Goal: Task Accomplishment & Management: Manage account settings

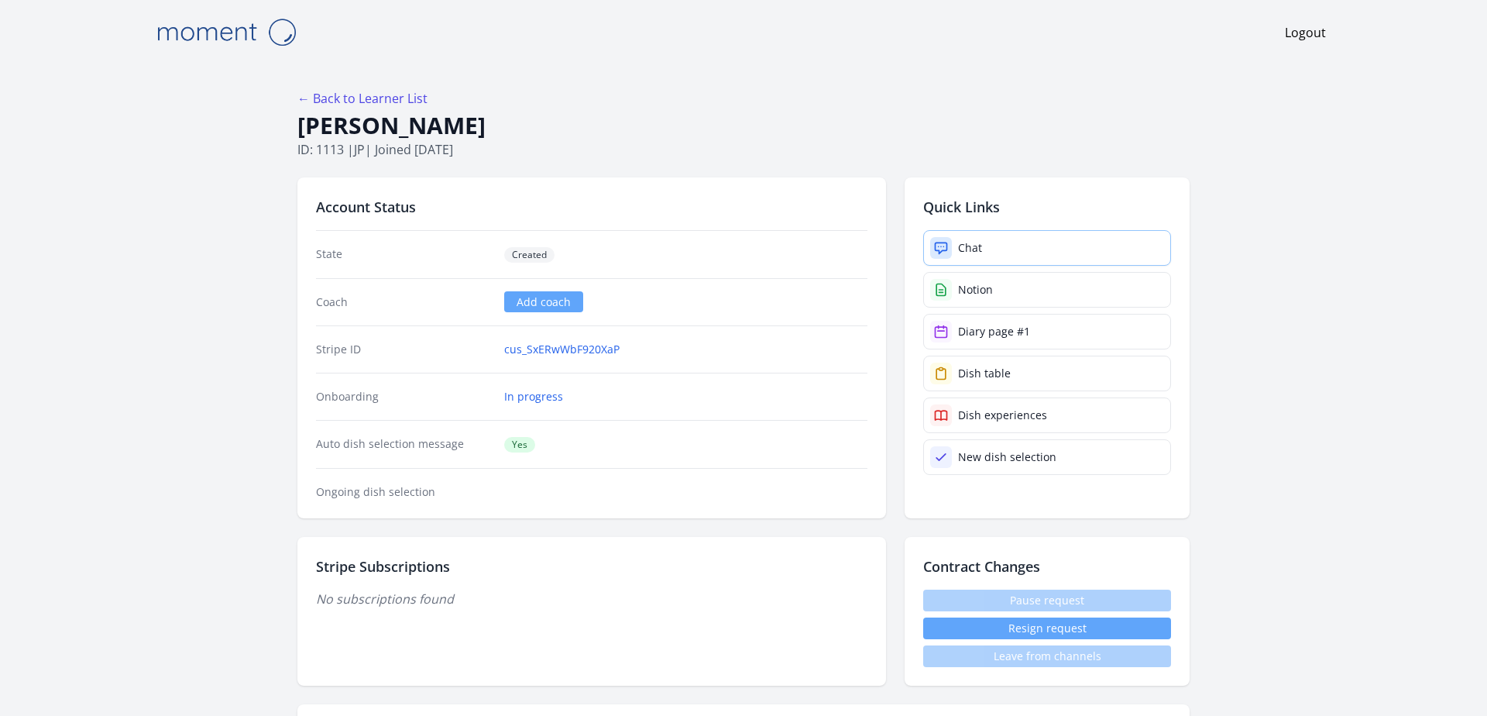
click at [1000, 245] on link "Chat" at bounding box center [1047, 248] width 248 height 36
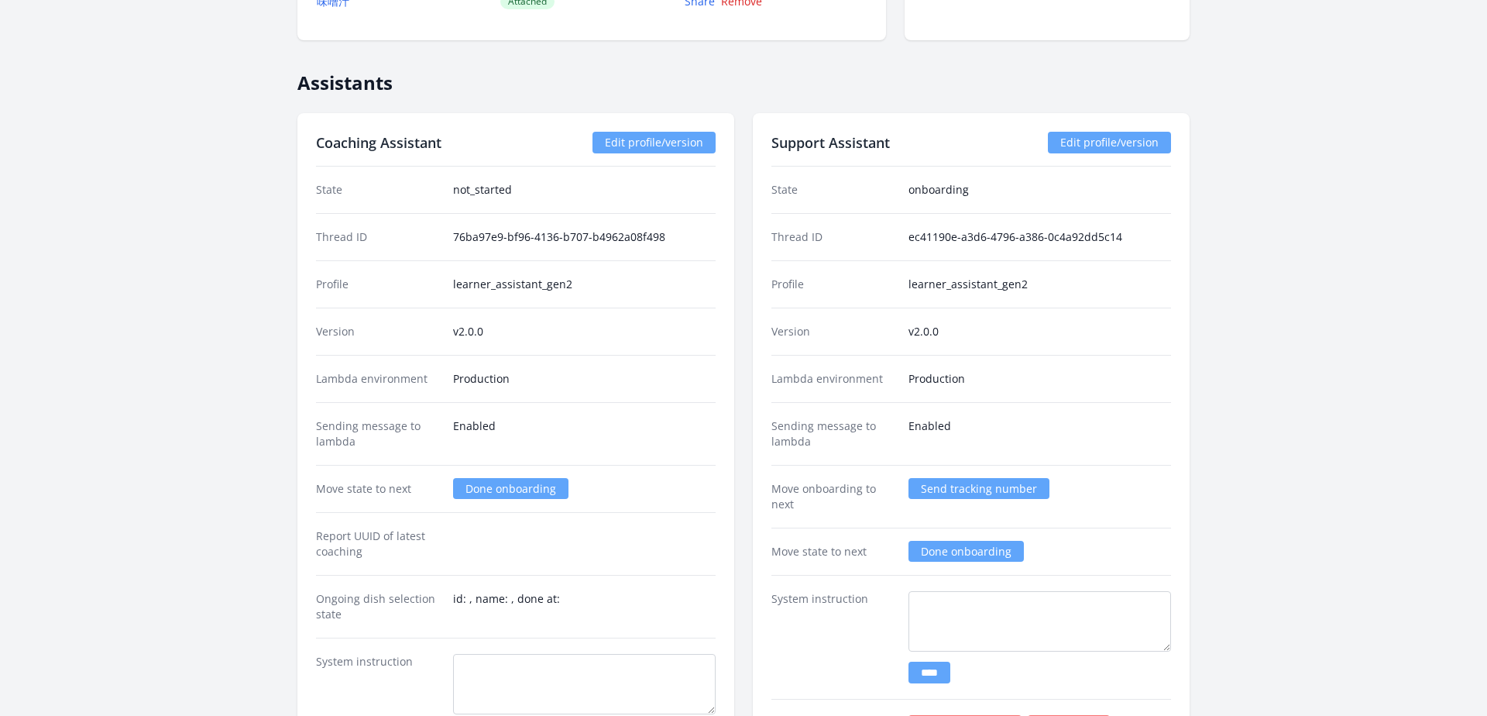
scroll to position [2304, 0]
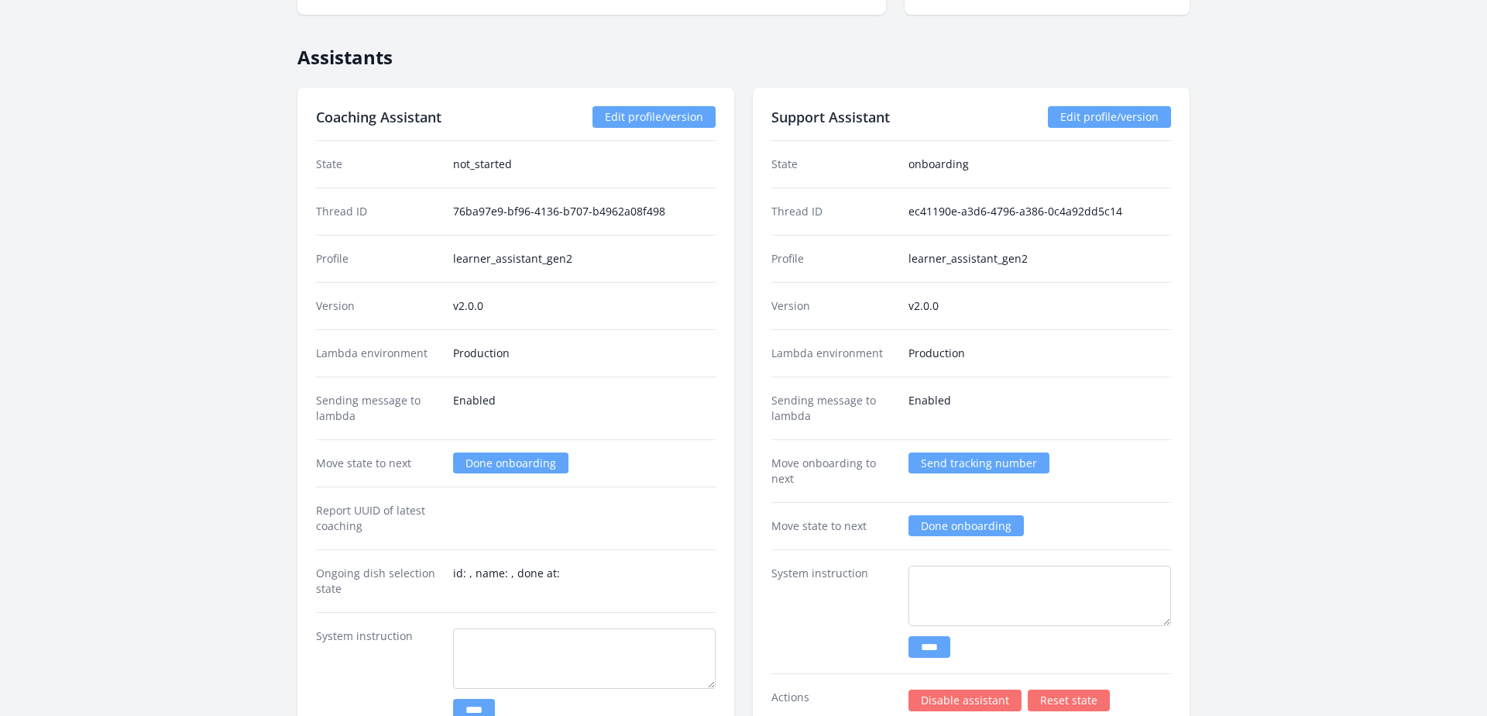
scroll to position [2330, 0]
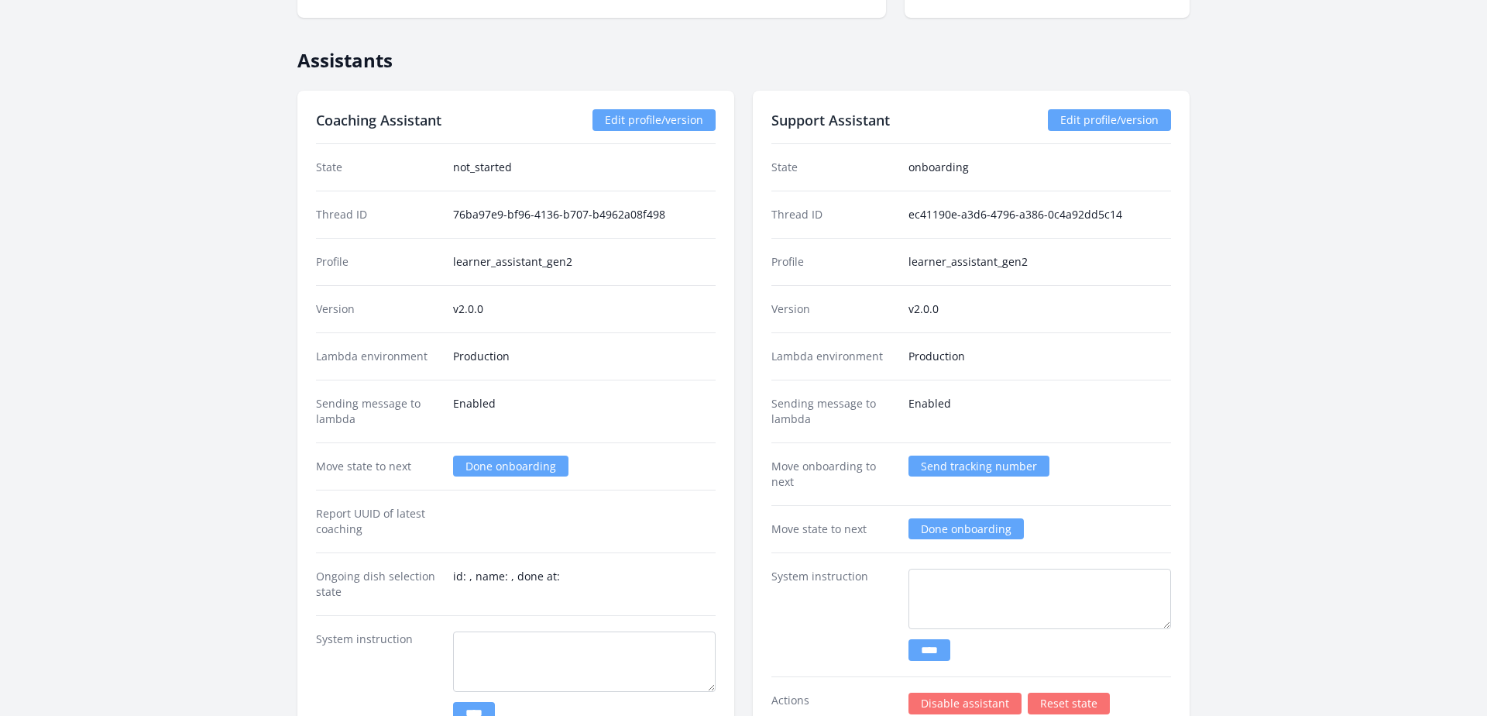
click at [521, 465] on link "Done onboarding" at bounding box center [510, 465] width 115 height 21
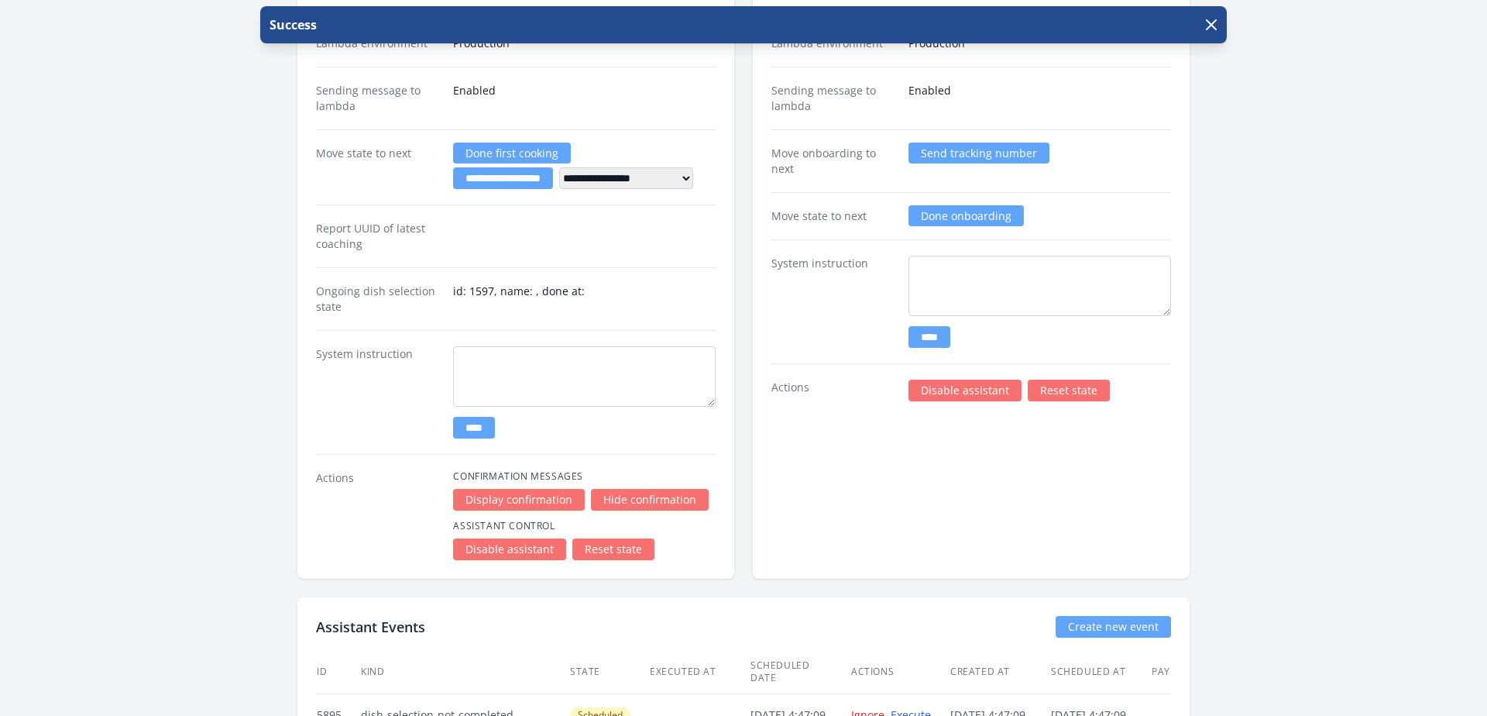
scroll to position [2645, 0]
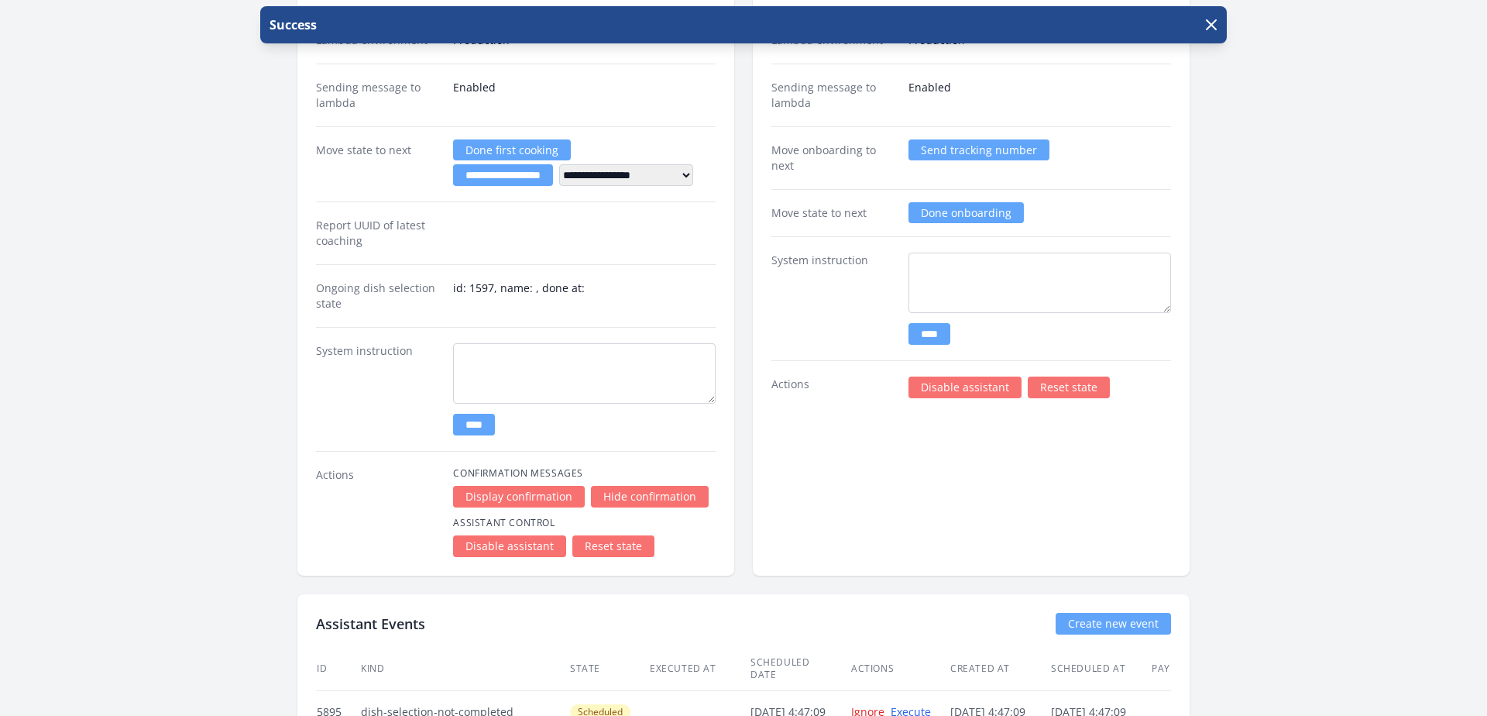
click at [606, 546] on link "Reset state" at bounding box center [613, 546] width 82 height 22
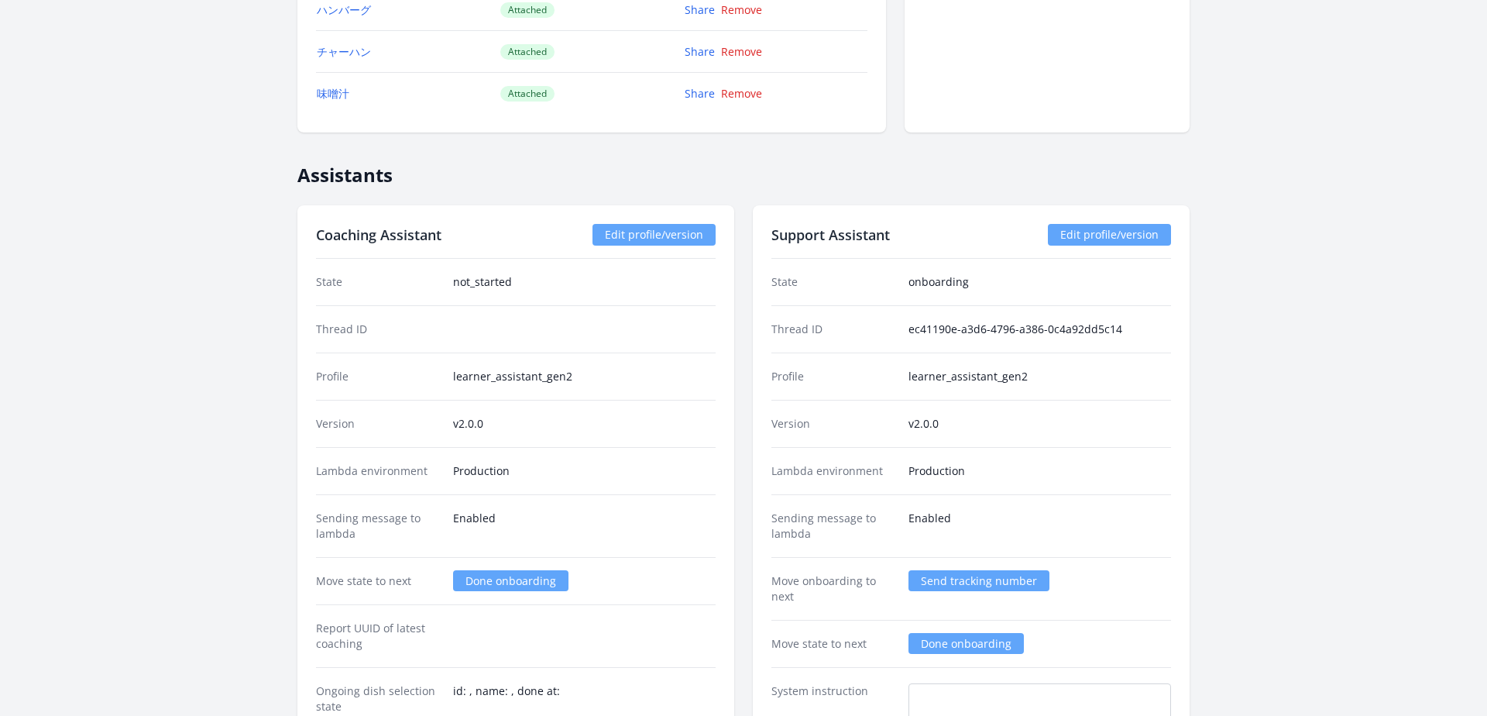
scroll to position [2400, 0]
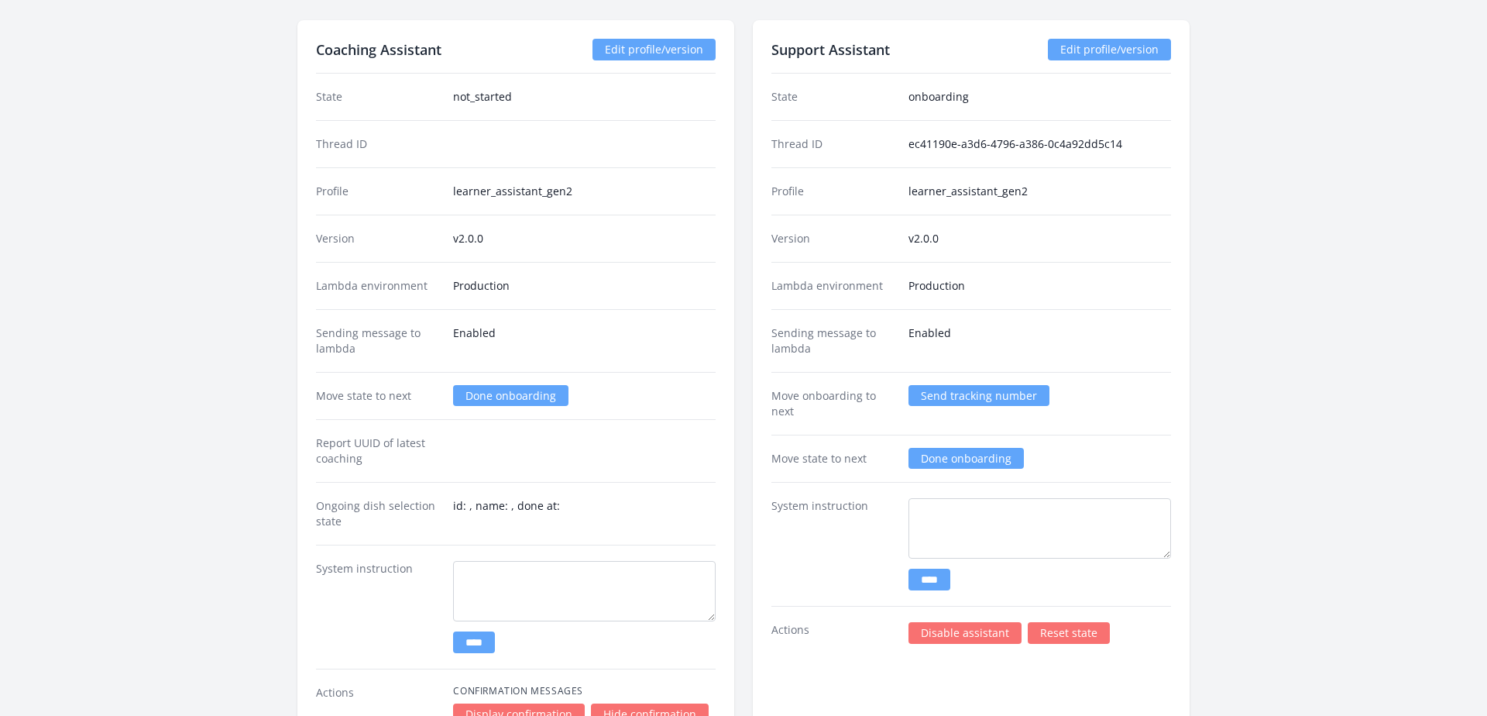
click at [474, 395] on link "Done onboarding" at bounding box center [510, 395] width 115 height 21
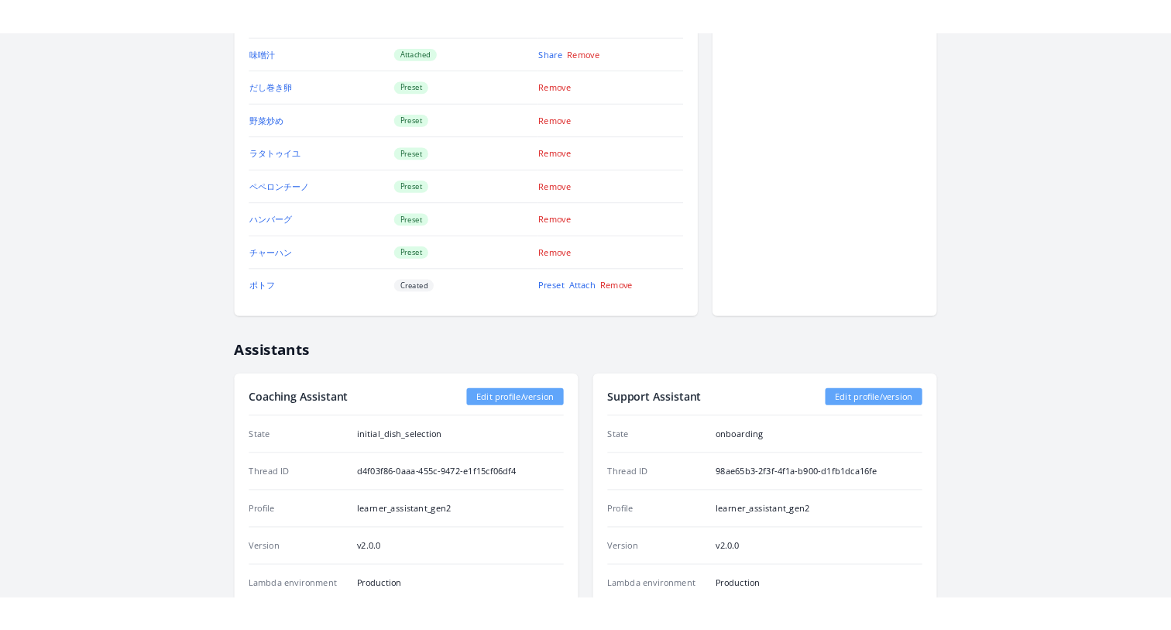
scroll to position [2473, 0]
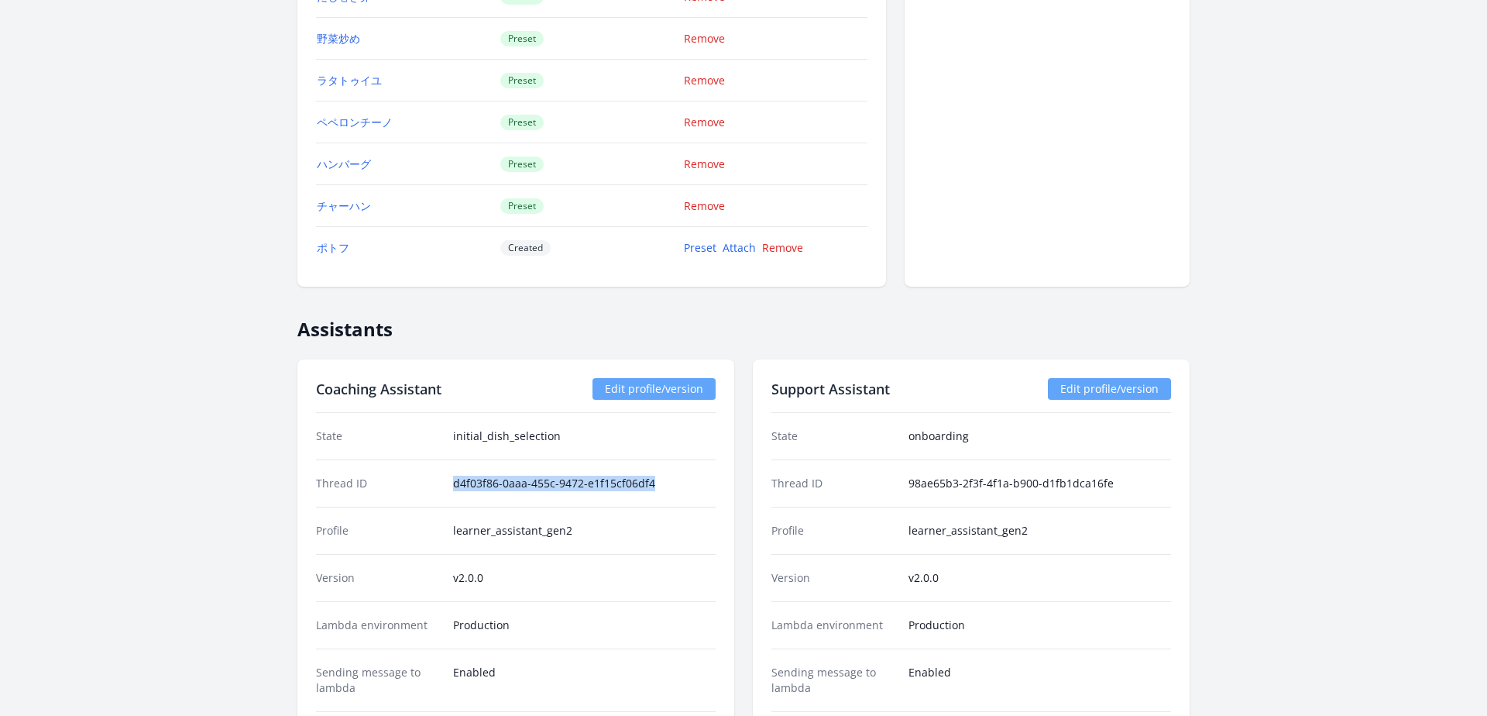
drag, startPoint x: 451, startPoint y: 481, endPoint x: 683, endPoint y: 481, distance: 232.3
click at [683, 481] on div "Thread ID d4f03f86-0aaa-455c-9472-e1f15cf06df4" at bounding box center [516, 482] width 400 height 47
copy dd "d4f03f86-0aaa-455c-9472-e1f15cf06df4"
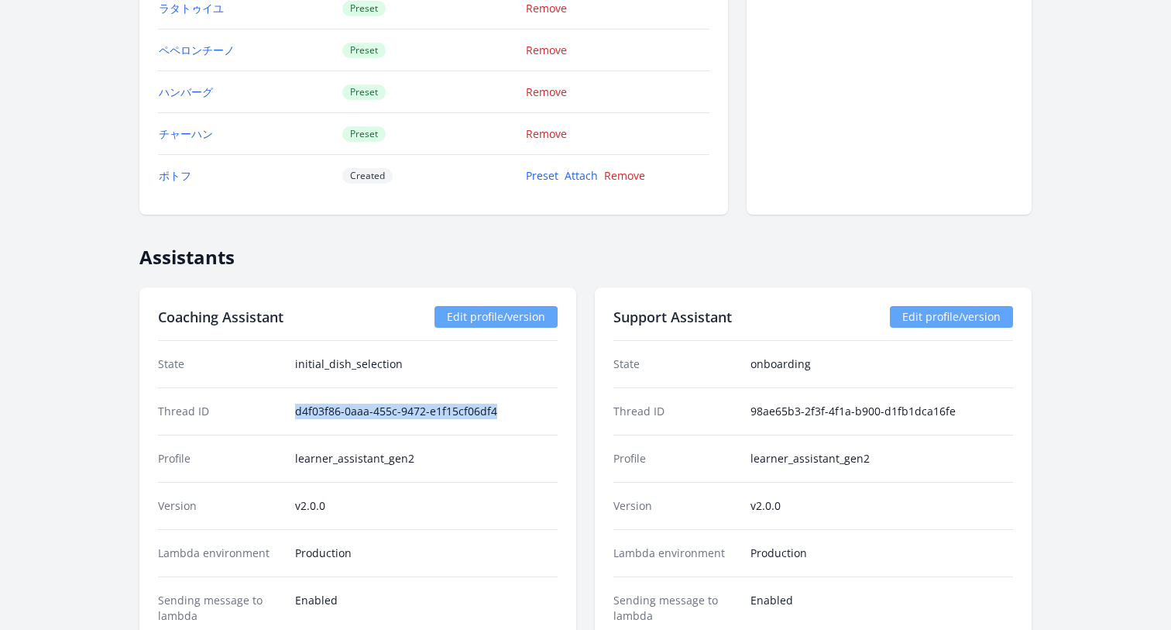
scroll to position [2587, 0]
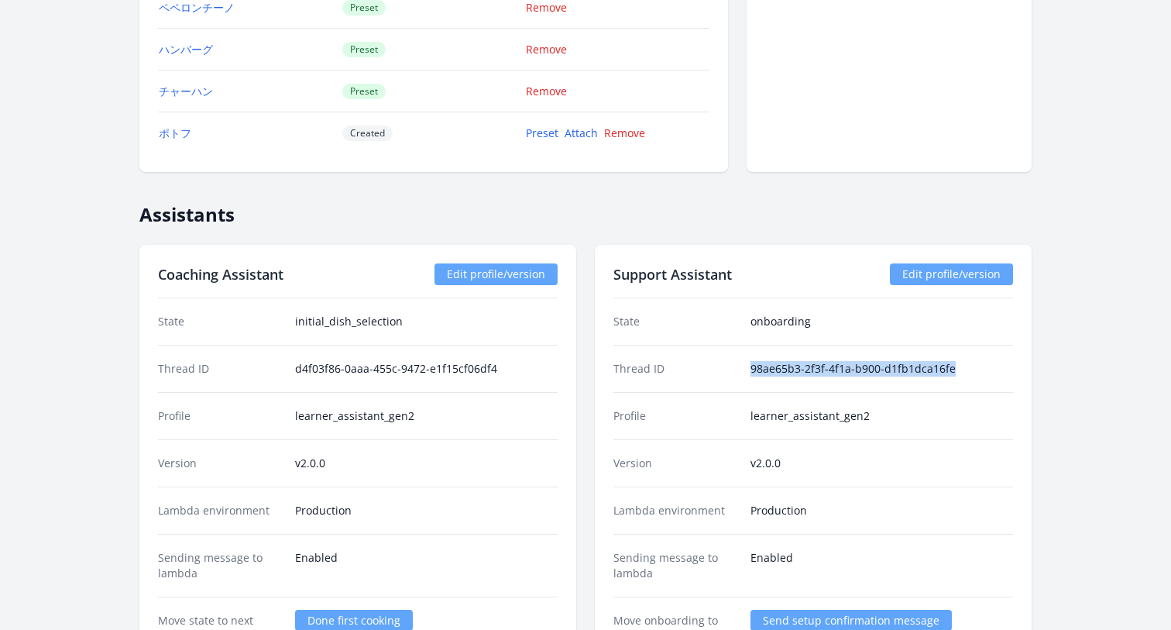
drag, startPoint x: 752, startPoint y: 370, endPoint x: 987, endPoint y: 369, distance: 235.4
click at [987, 369] on dd "98ae65b3-2f3f-4f1a-b900-d1fb1dca16fe" at bounding box center [881, 368] width 263 height 15
copy dd "98ae65b3-2f3f-4f1a-b900-d1fb1dca16fe"
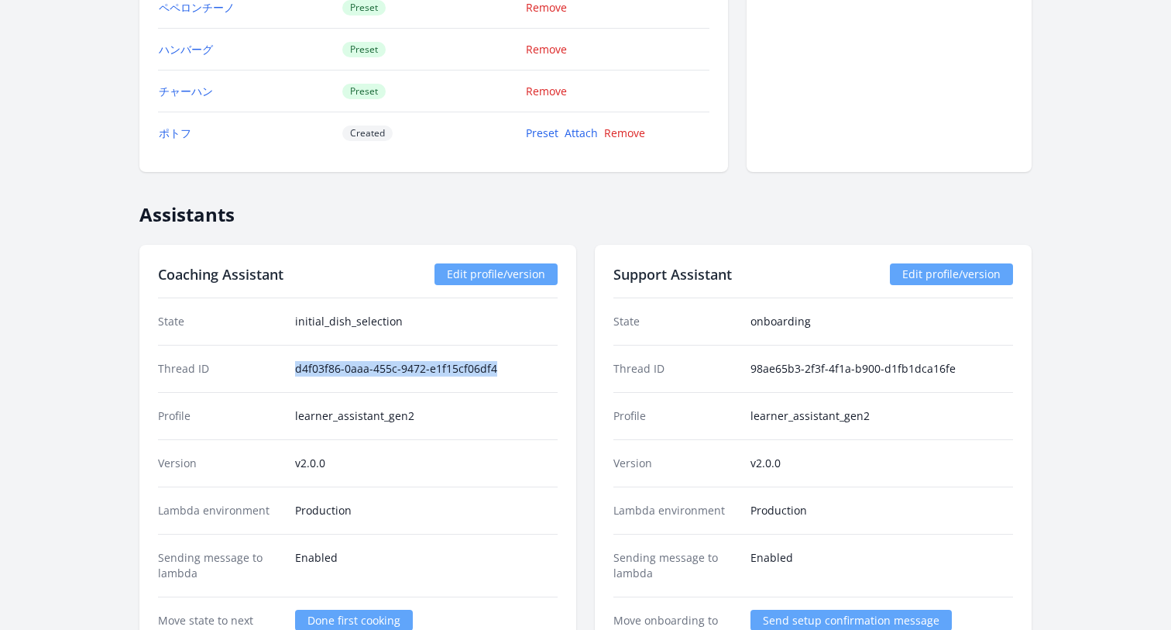
drag, startPoint x: 294, startPoint y: 370, endPoint x: 579, endPoint y: 370, distance: 285.0
copy dd "d4f03f86-0aaa-455c-9472-e1f15cf06df4"
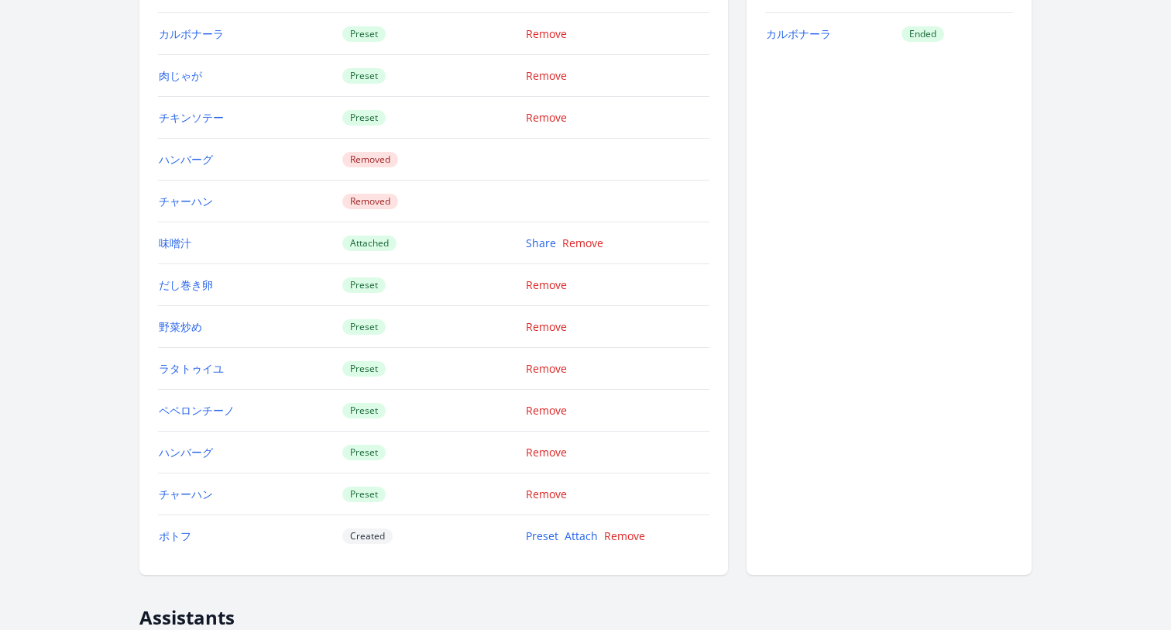
scroll to position [2577, 0]
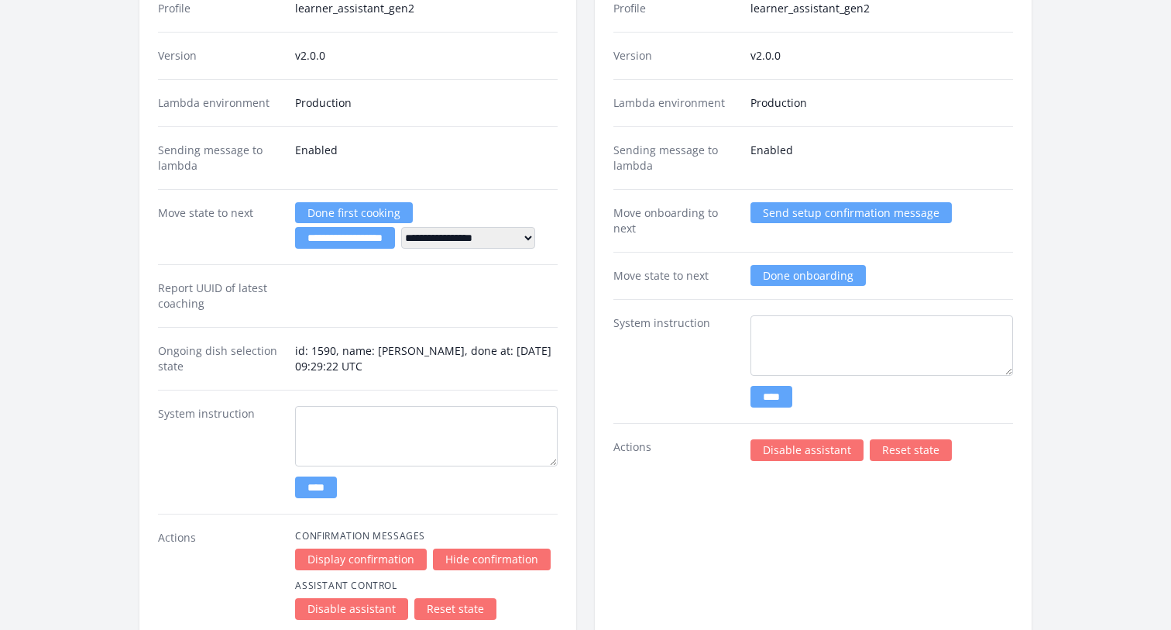
click at [494, 311] on div "Report UUID of latest coaching" at bounding box center [358, 295] width 400 height 63
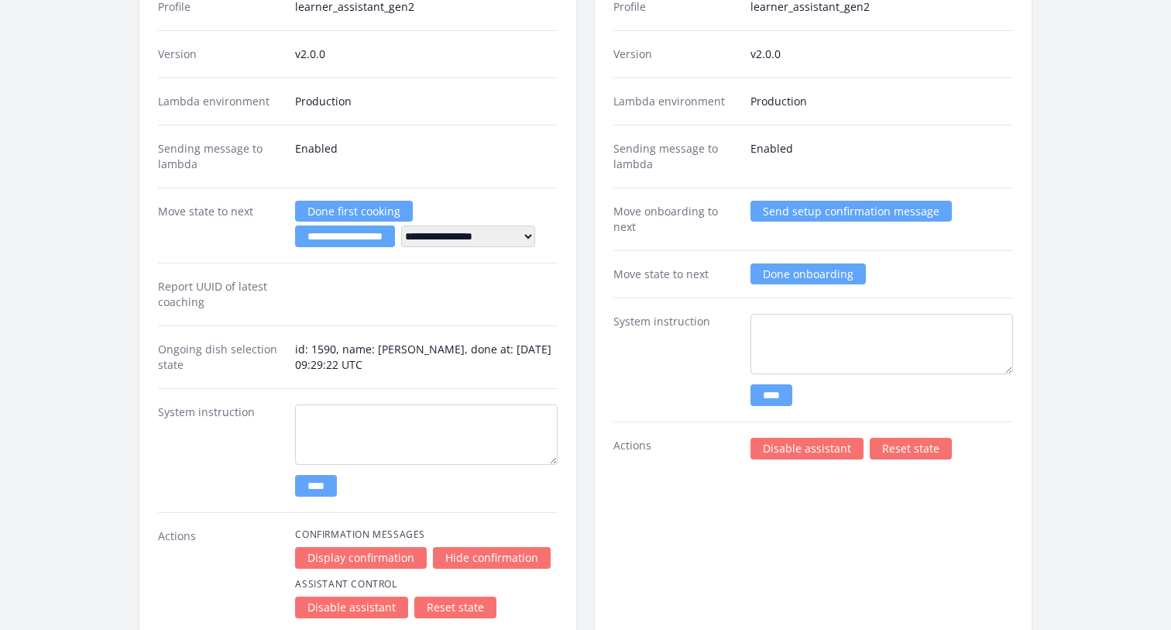
scroll to position [2829, 0]
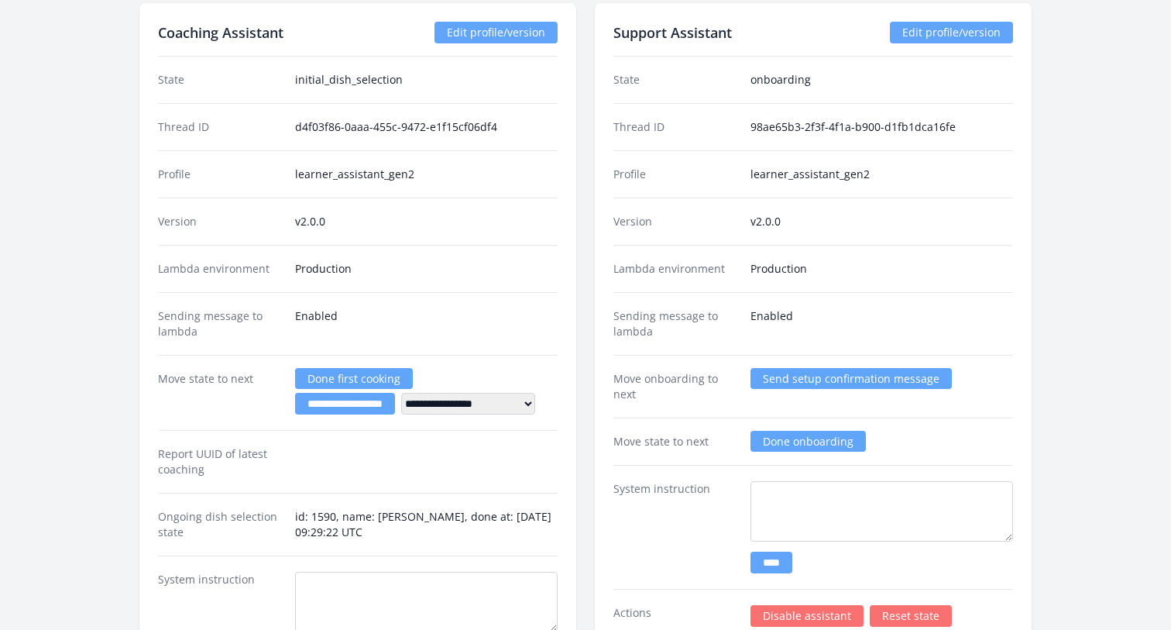
click at [317, 406] on input "**********" at bounding box center [345, 404] width 100 height 22
click at [475, 280] on div "Lambda environment Production" at bounding box center [358, 268] width 400 height 47
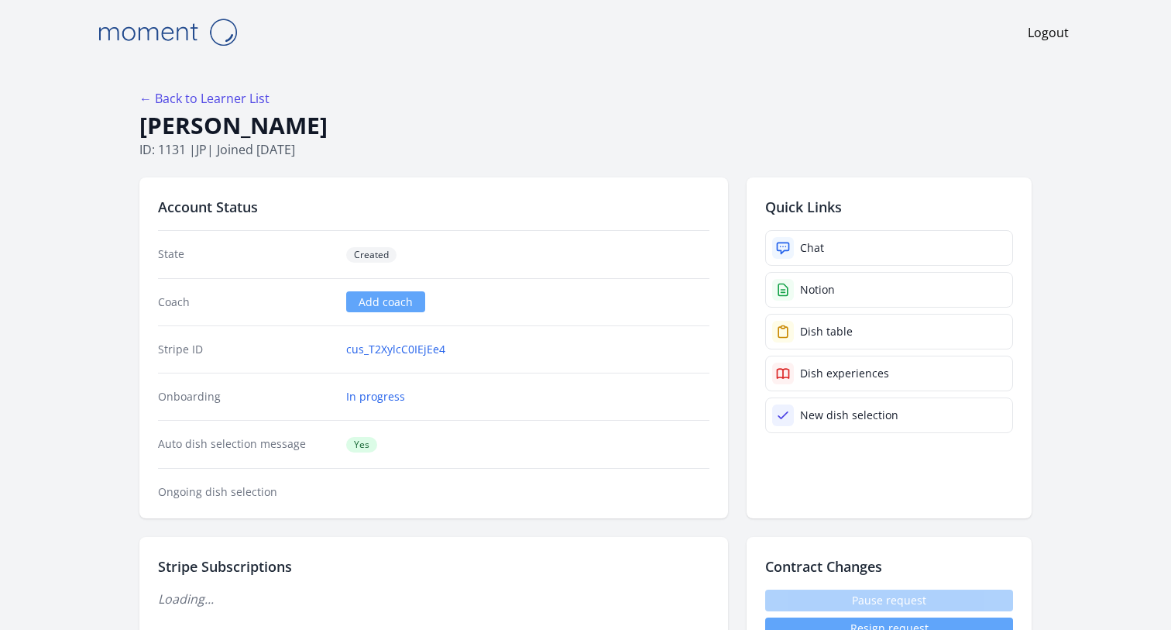
scroll to position [26, 0]
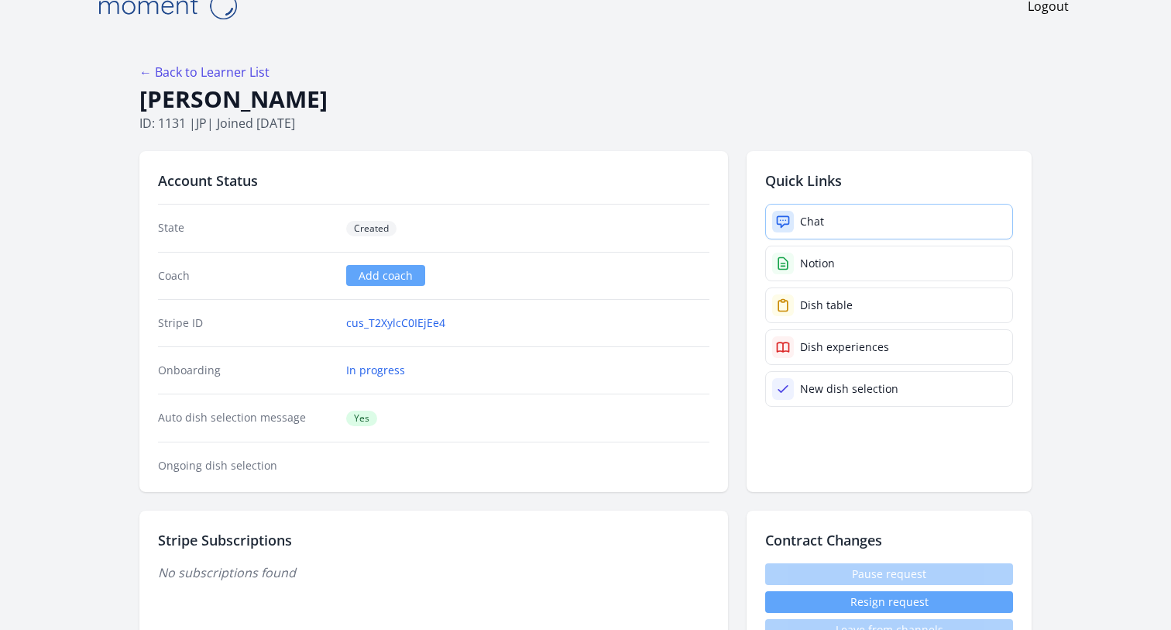
click at [852, 220] on link "Chat" at bounding box center [889, 222] width 248 height 36
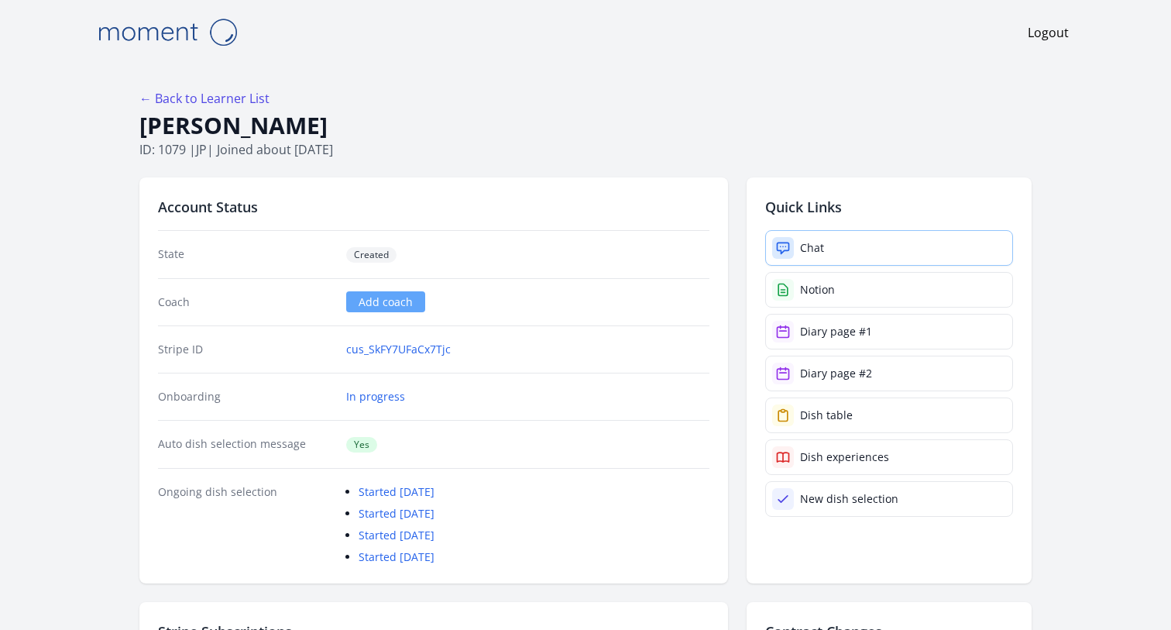
click at [821, 256] on link "Chat" at bounding box center [889, 248] width 248 height 36
click at [807, 245] on div "Chat" at bounding box center [812, 247] width 24 height 15
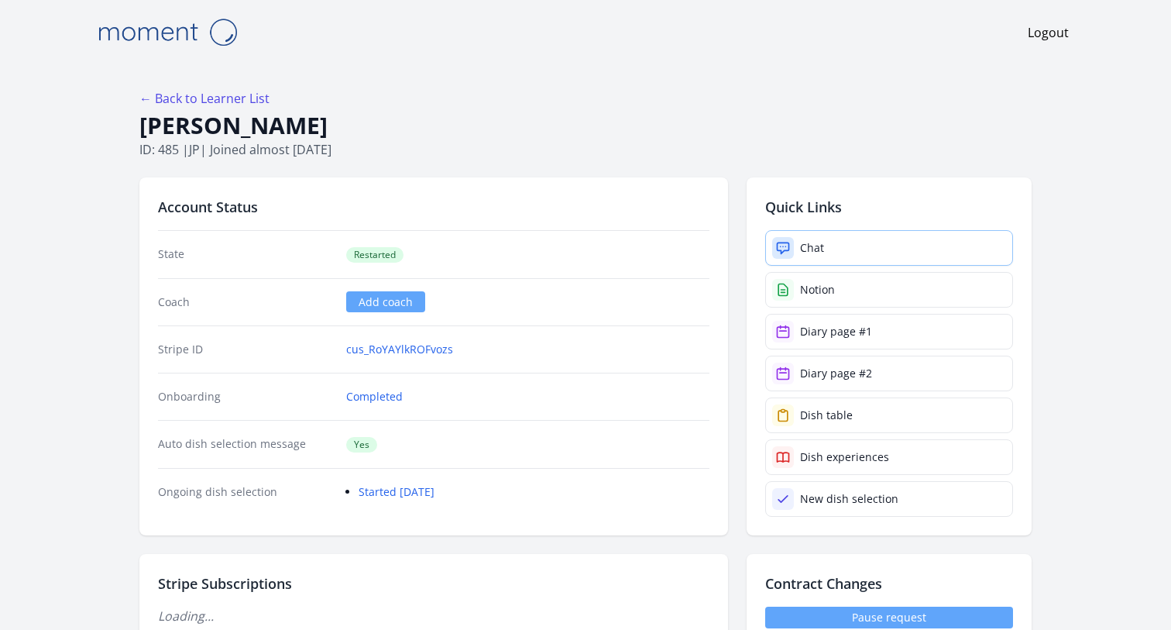
click at [837, 249] on link "Chat" at bounding box center [889, 248] width 248 height 36
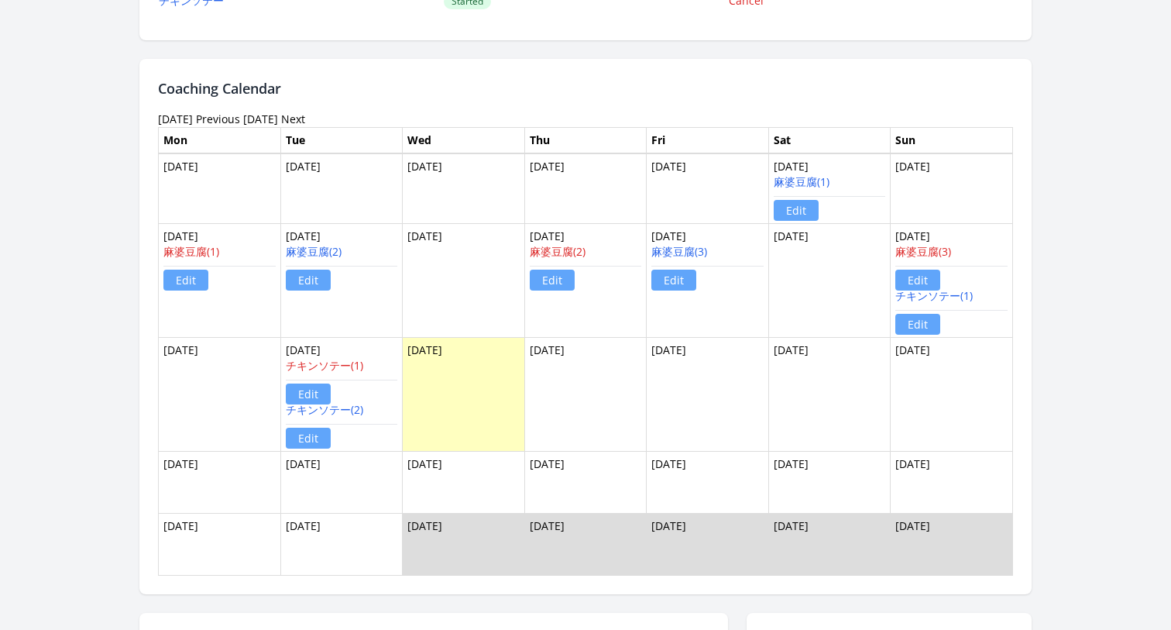
scroll to position [1302, 0]
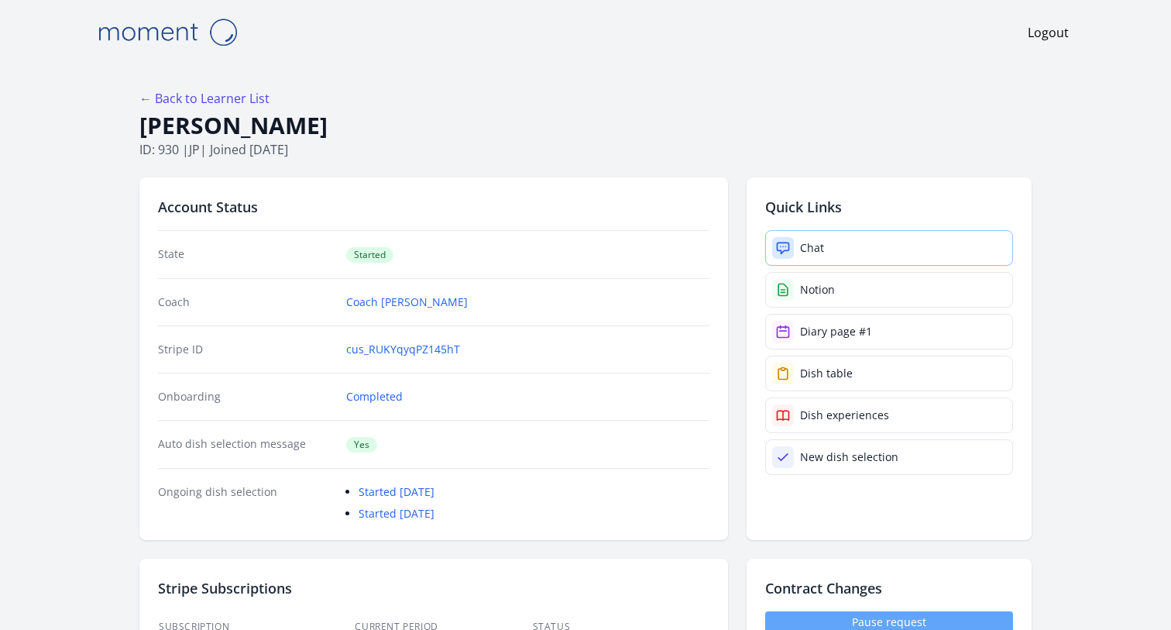
click at [862, 251] on link "Chat" at bounding box center [889, 248] width 248 height 36
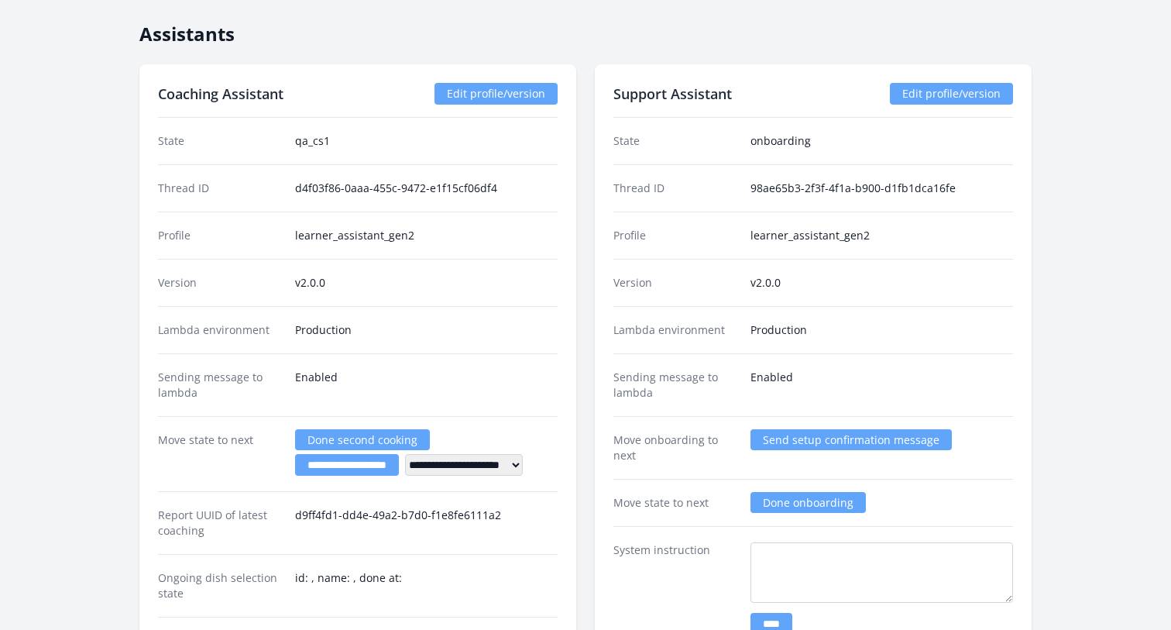
scroll to position [2878, 0]
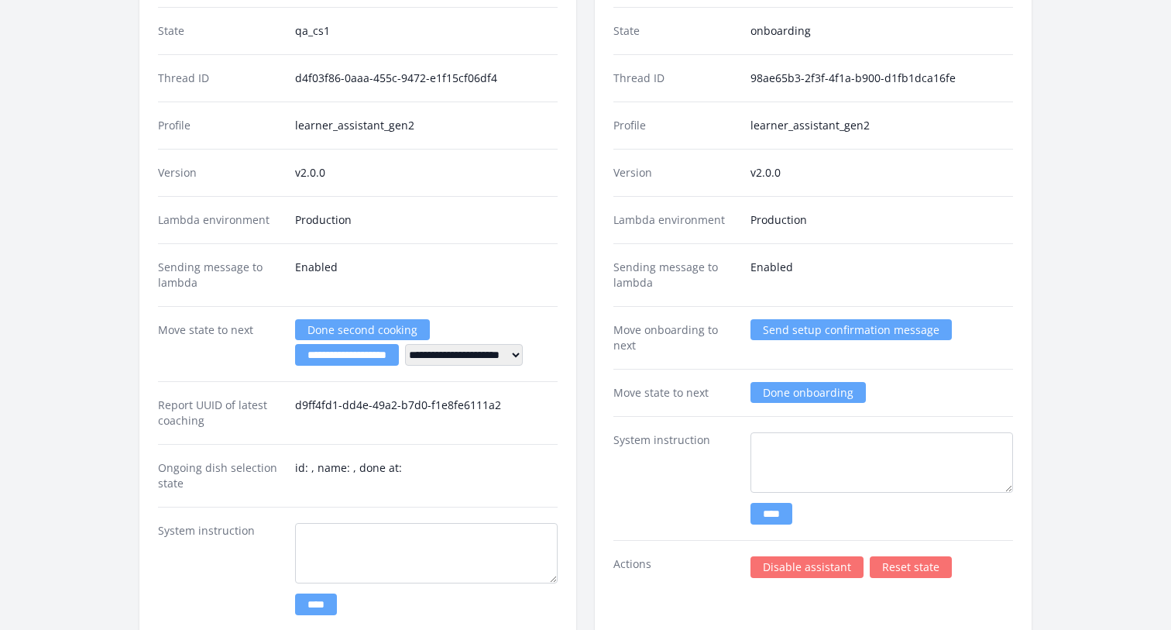
click at [353, 359] on input "**********" at bounding box center [347, 355] width 104 height 22
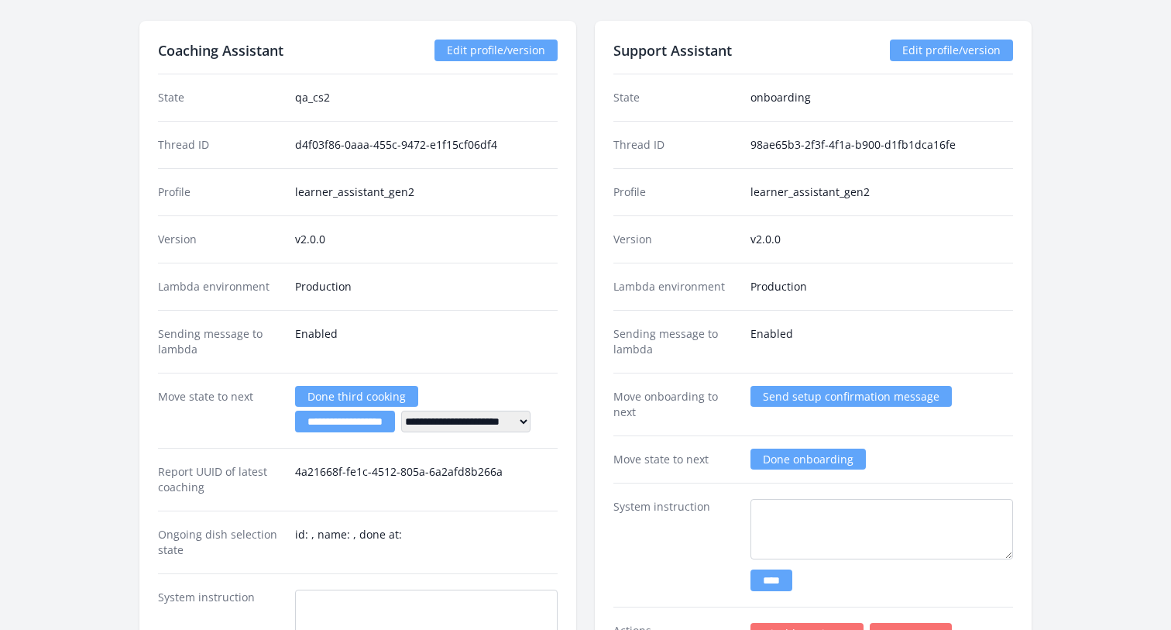
scroll to position [2848, 0]
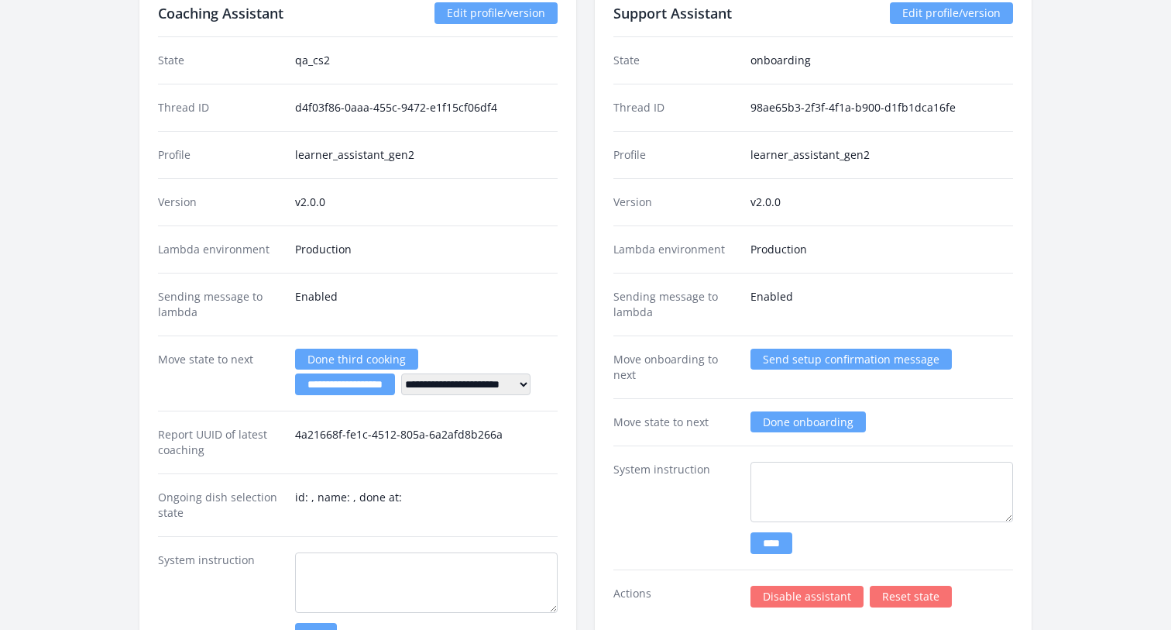
click at [359, 385] on input "**********" at bounding box center [345, 384] width 100 height 22
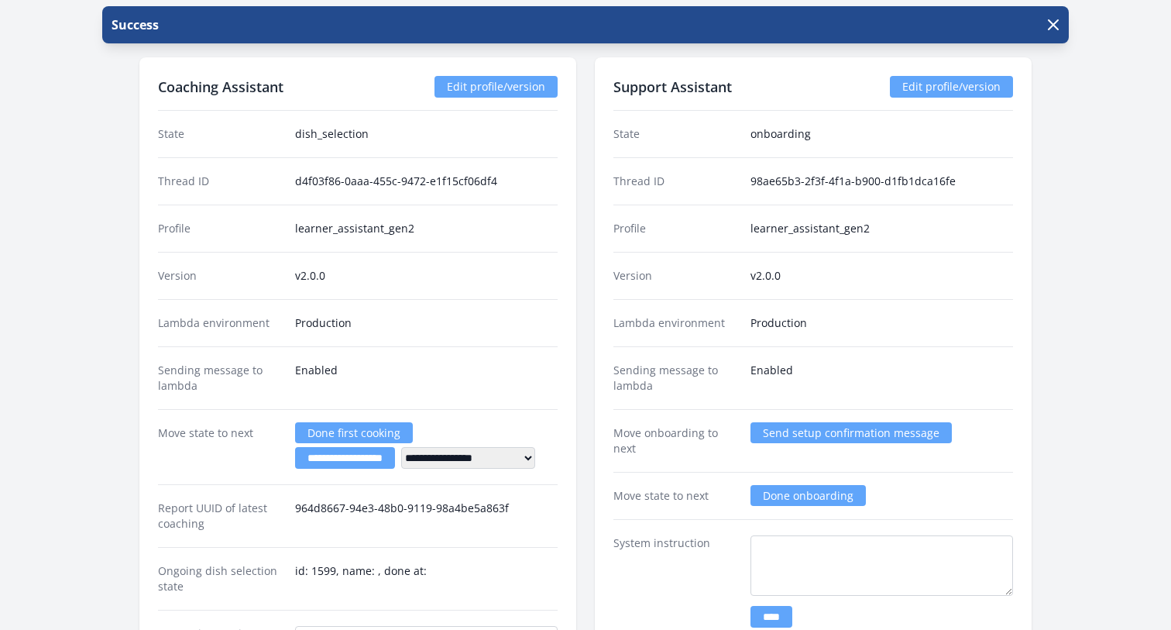
scroll to position [2831, 0]
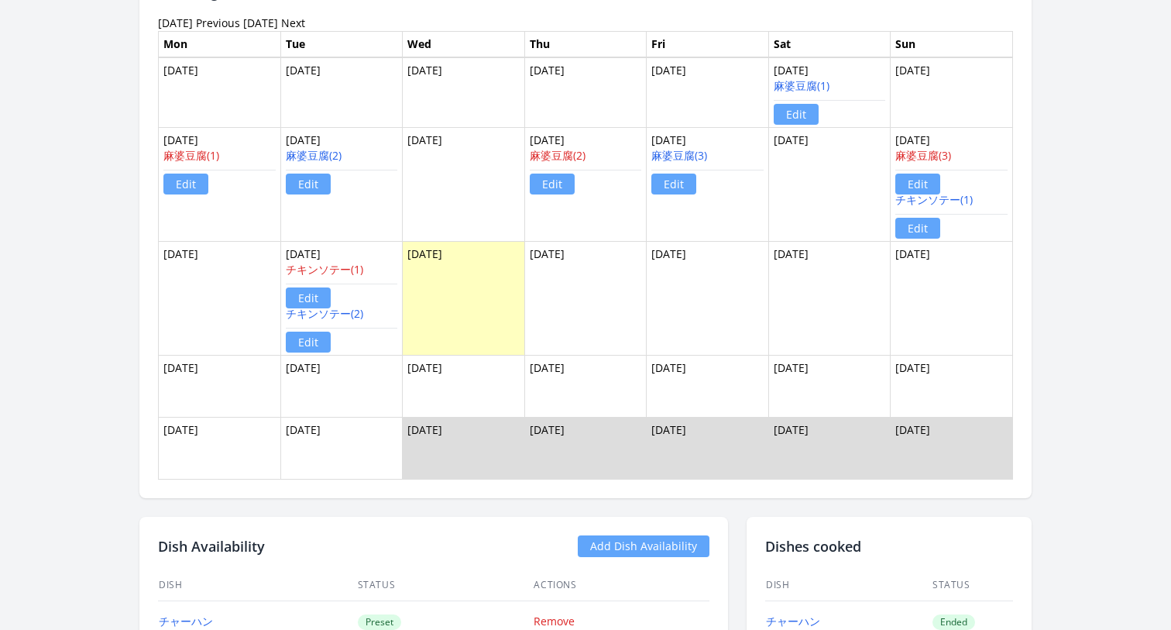
scroll to position [1302, 0]
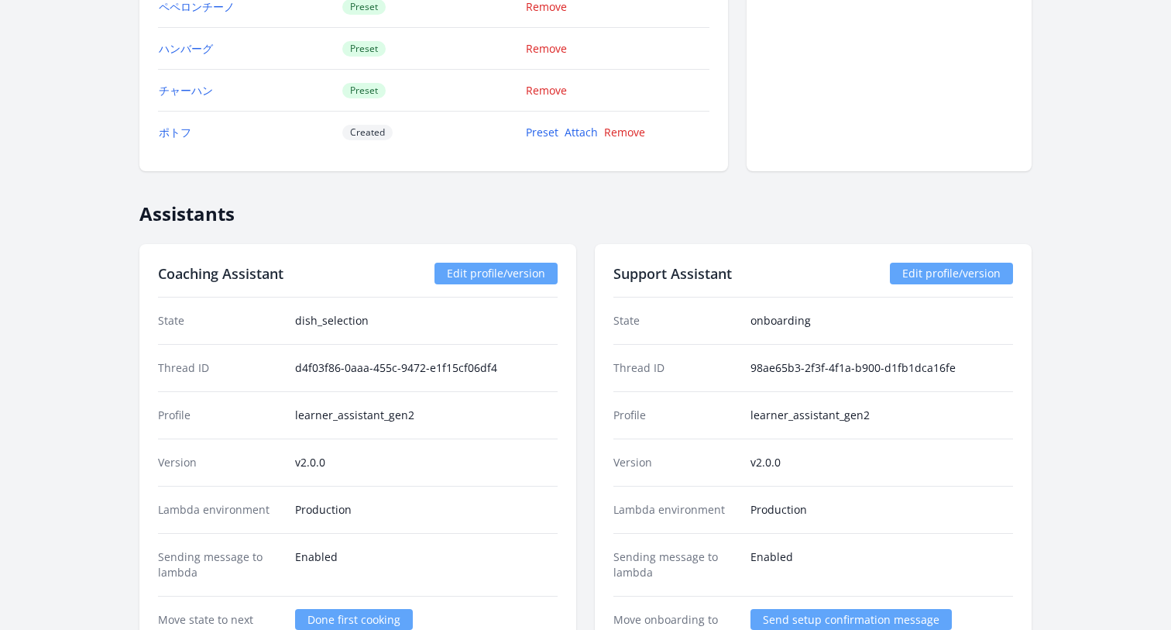
scroll to position [2675, 0]
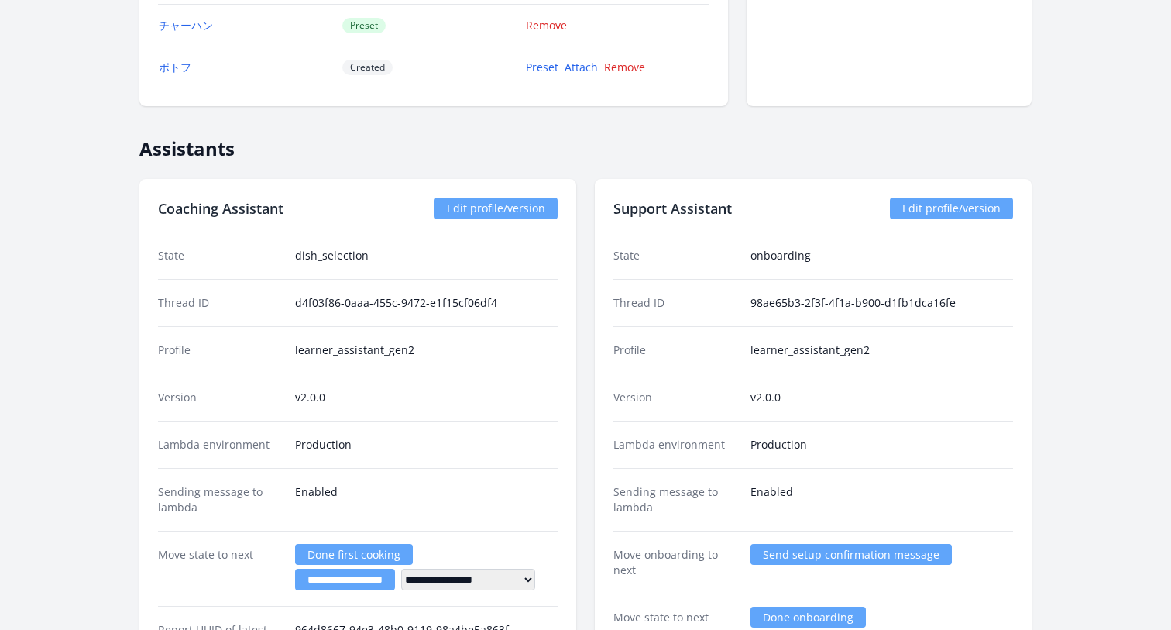
click at [473, 204] on link "Edit profile/version" at bounding box center [495, 208] width 123 height 22
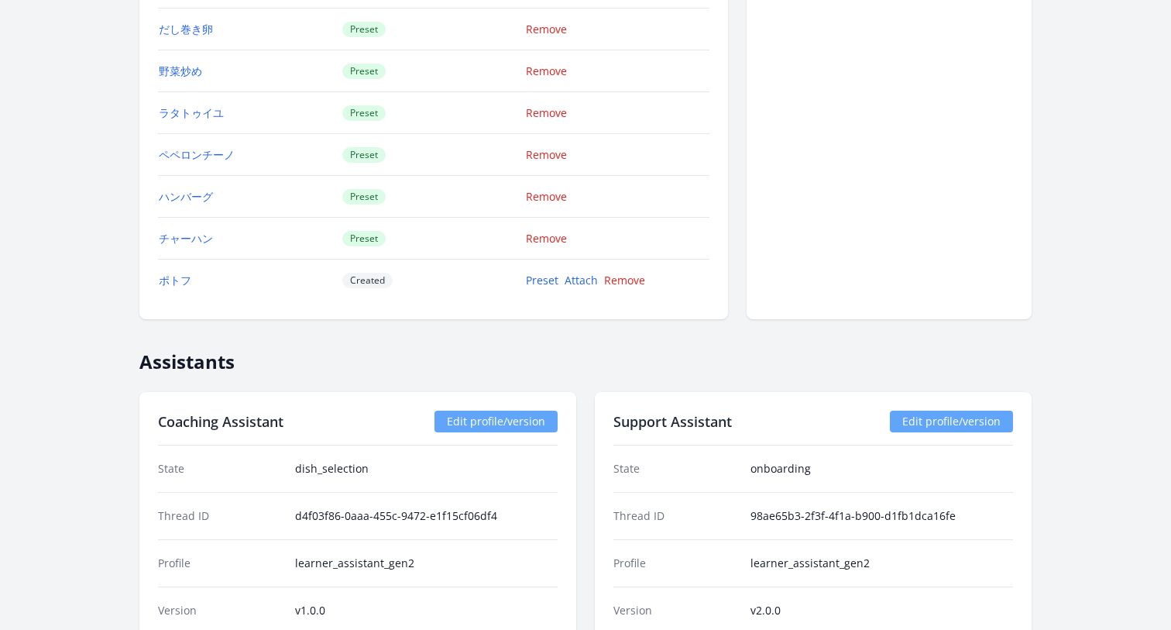
scroll to position [2738, 0]
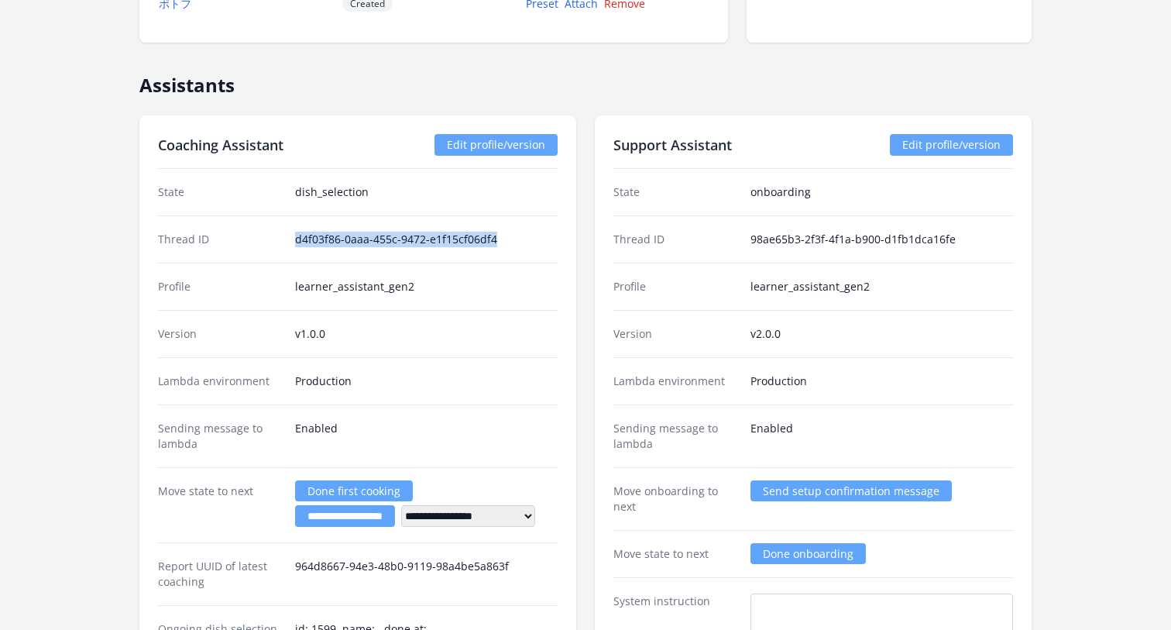
drag, startPoint x: 283, startPoint y: 244, endPoint x: 536, endPoint y: 240, distance: 252.5
click at [536, 240] on div "Thread ID d4f03f86-0aaa-455c-9472-e1f15cf06df4" at bounding box center [358, 238] width 400 height 47
copy div "d4f03f86-0aaa-455c-9472-e1f15cf06df4"
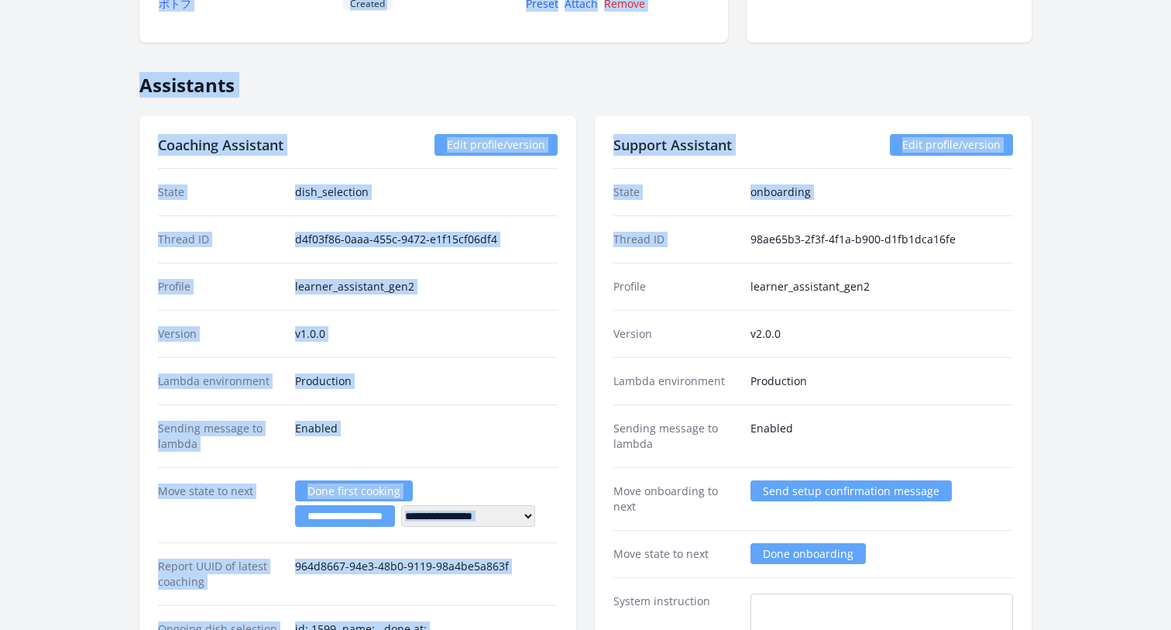
drag, startPoint x: 750, startPoint y: 239, endPoint x: 1089, endPoint y: 239, distance: 338.4
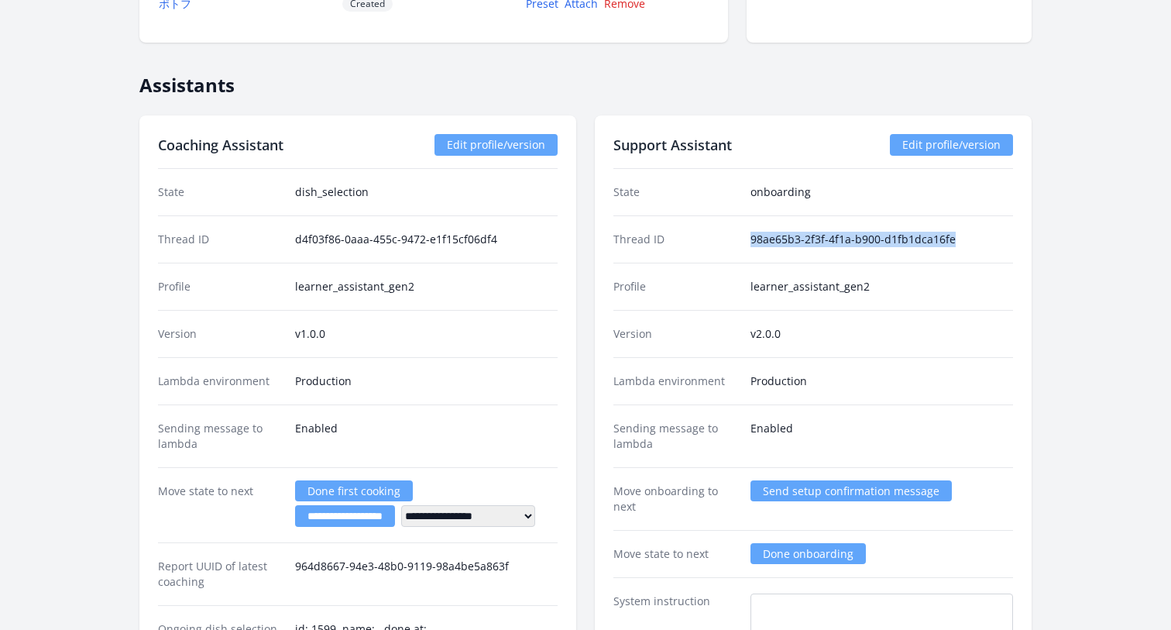
drag, startPoint x: 752, startPoint y: 238, endPoint x: 1011, endPoint y: 239, distance: 259.4
click at [1011, 238] on dd "98ae65b3-2f3f-4f1a-b900-d1fb1dca16fe" at bounding box center [881, 239] width 263 height 15
copy dd "98ae65b3-2f3f-4f1a-b900-d1fb1dca16fe"
